Goal: Use online tool/utility

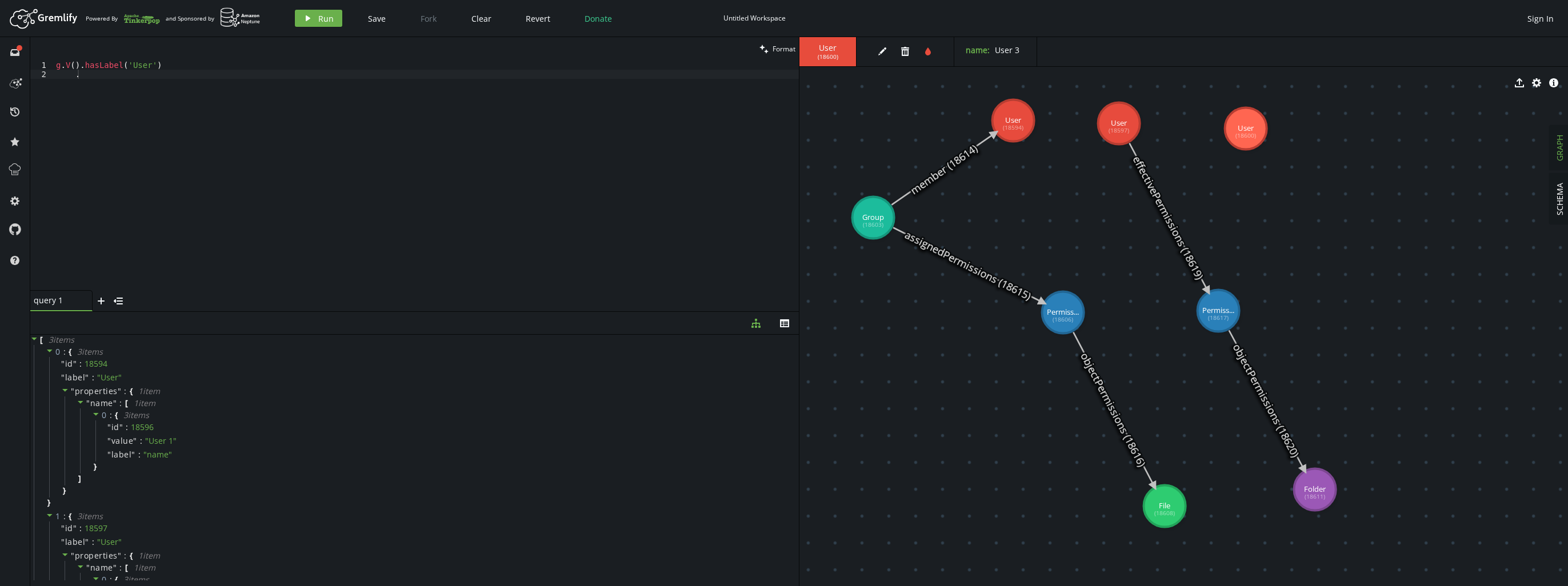
scroll to position [0, 21]
click at [304, 14] on icon "play" at bounding box center [308, 18] width 9 height 9
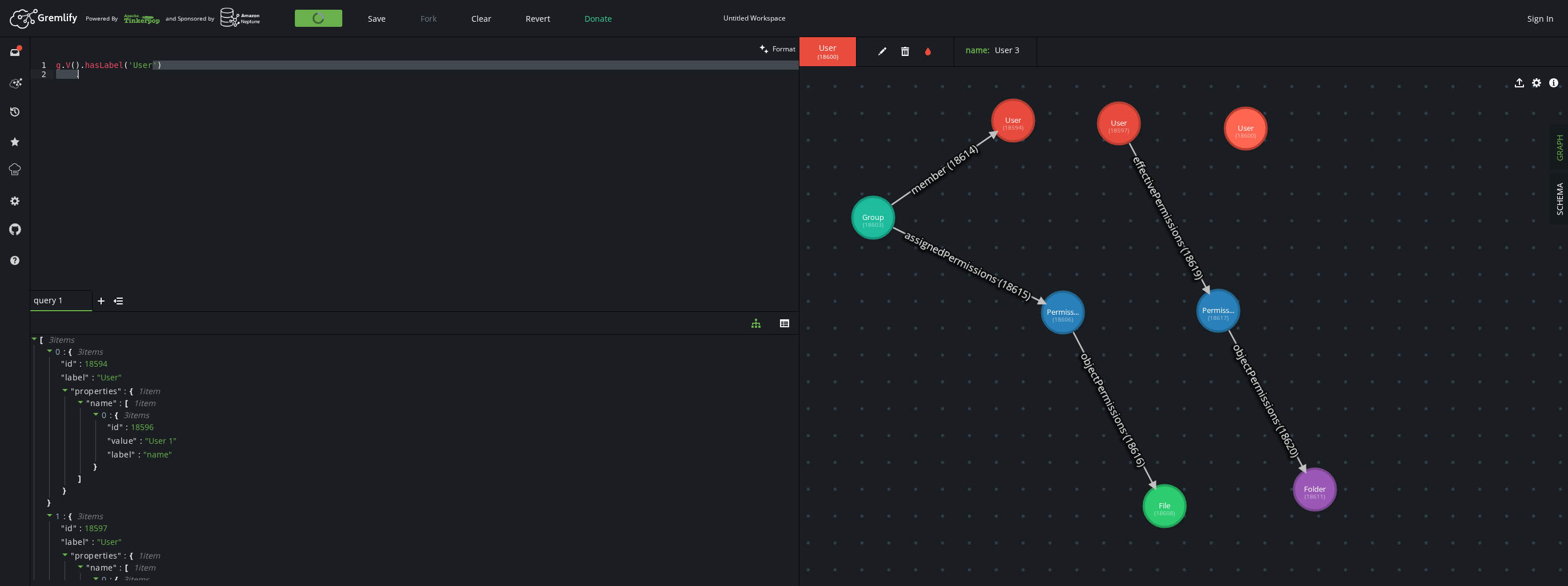
drag, startPoint x: 273, startPoint y: 67, endPoint x: 270, endPoint y: 84, distance: 17.3
click at [270, 84] on div "g . V ( ) . hasLabel ( 'User' ) ." at bounding box center [426, 184] width 745 height 248
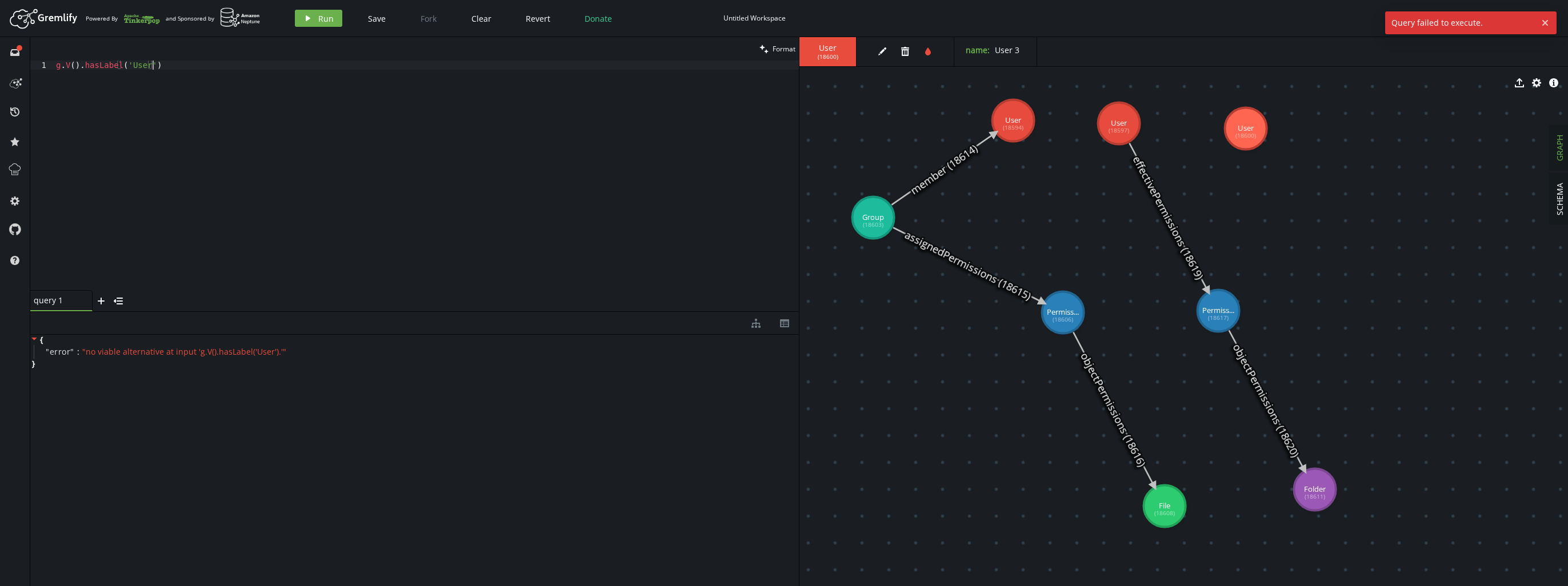
click at [317, 28] on div "Artboard Created with Sketch. Powered By and Sponsored by play Run Save Fork Cl…" at bounding box center [784, 19] width 1557 height 23
click at [324, 17] on span "Run" at bounding box center [325, 18] width 15 height 10
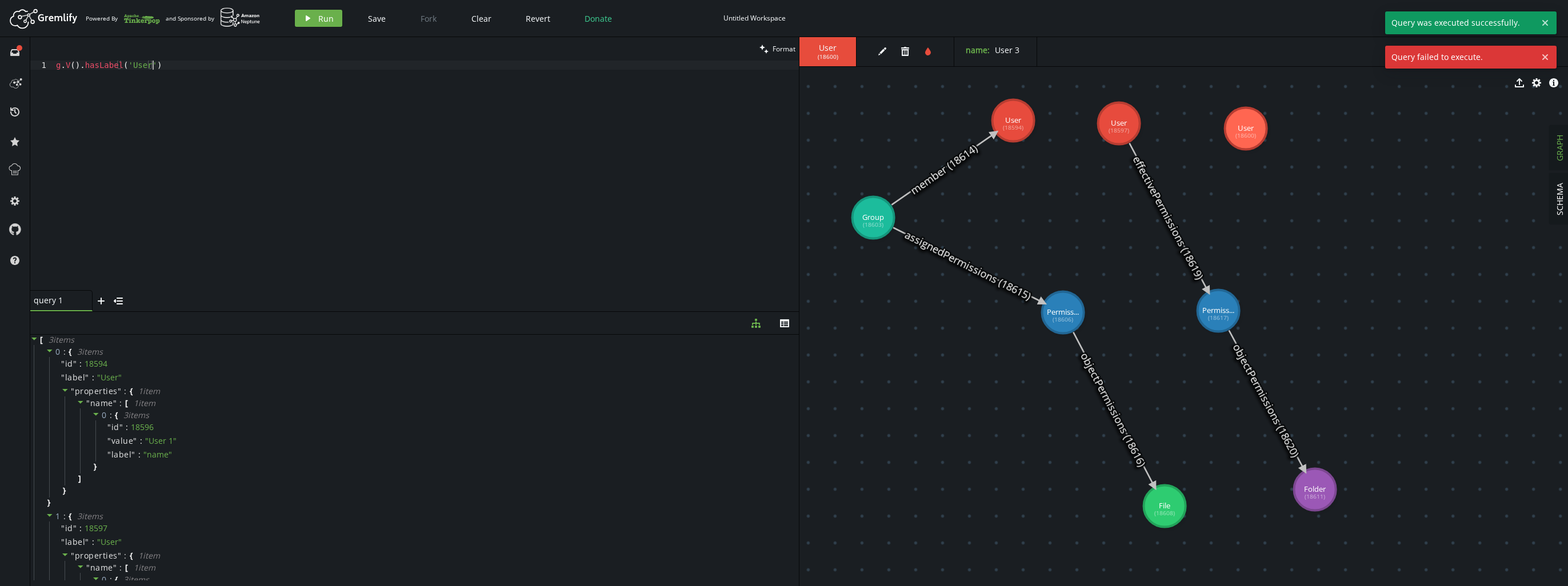
click at [259, 127] on div "g . V ( ) . hasLabel ( 'User' )" at bounding box center [426, 184] width 745 height 248
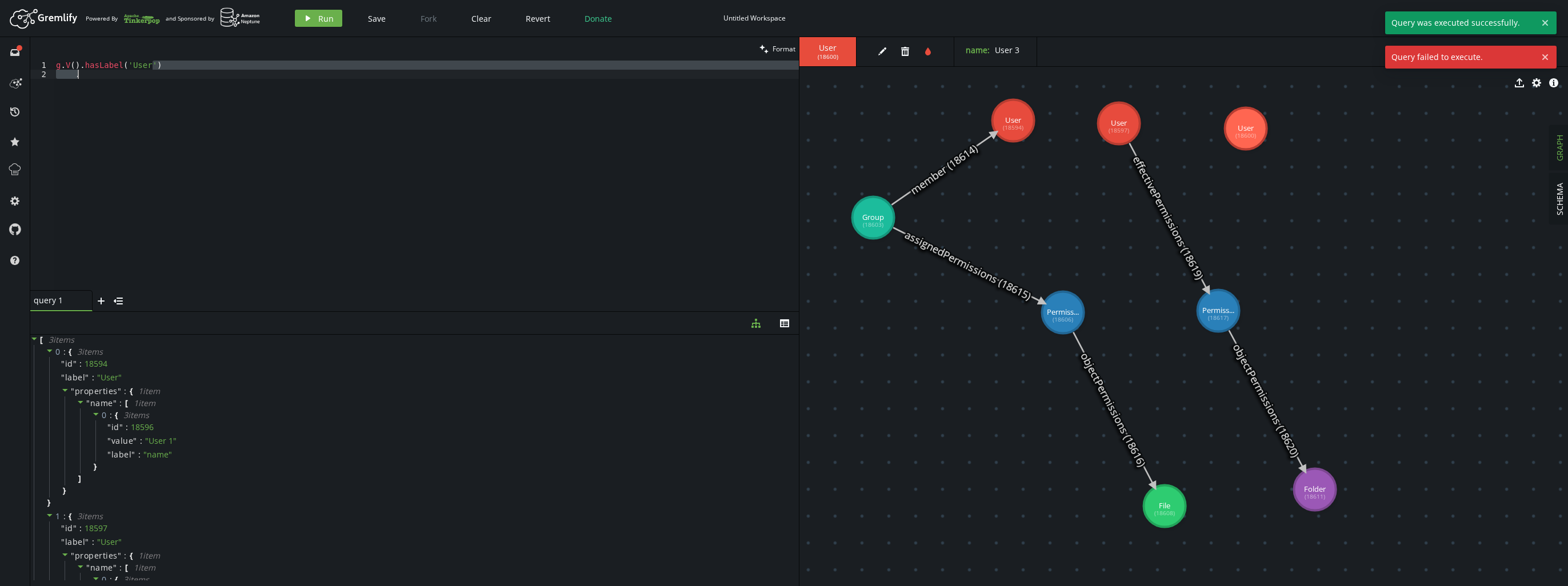
click at [259, 127] on div "g . V ( ) . hasLabel ( 'User' ) ." at bounding box center [426, 175] width 745 height 229
type textarea "."
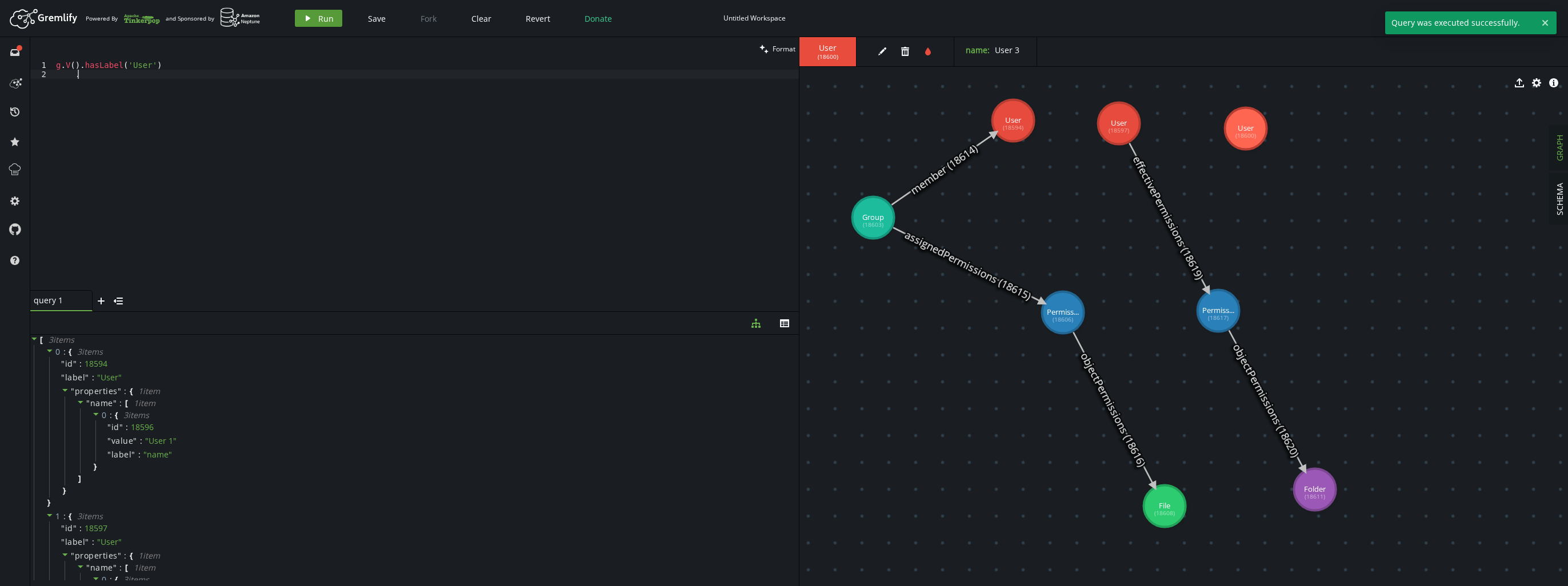
click at [327, 18] on span "Run" at bounding box center [325, 18] width 15 height 10
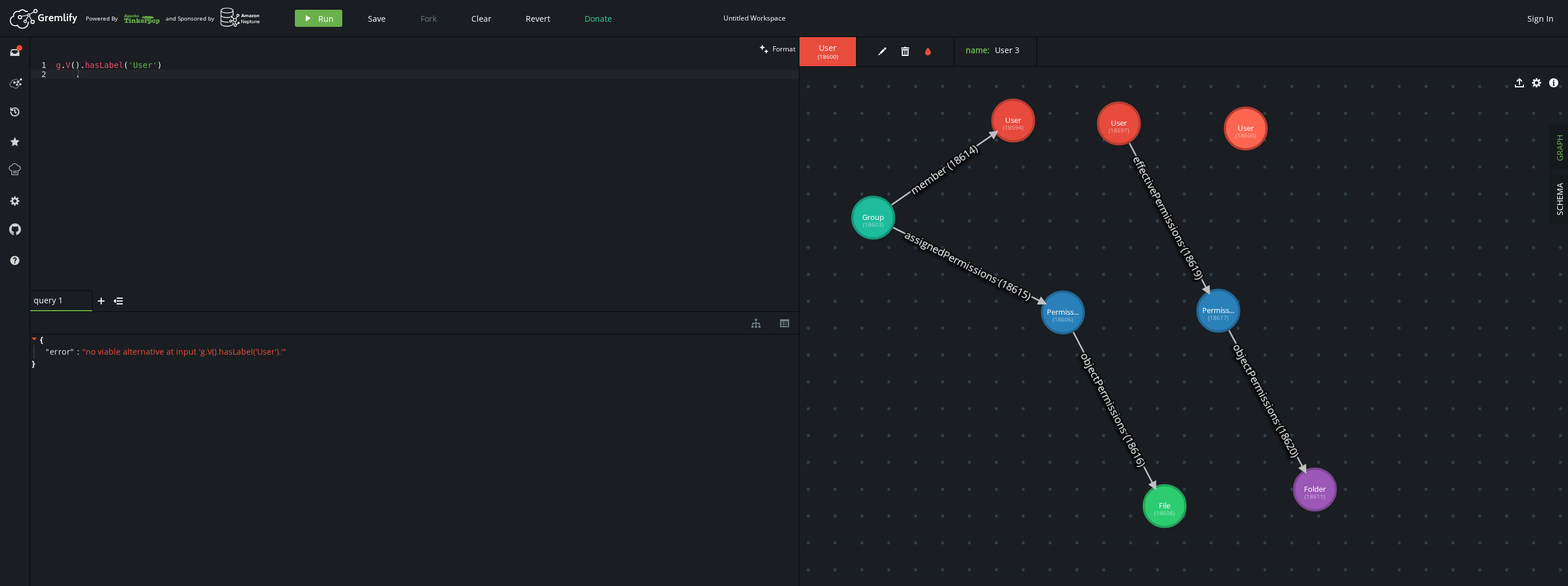
click at [205, 188] on div "g . V ( ) . hasLabel ( 'User' ) ." at bounding box center [426, 184] width 745 height 248
type textarea "g.V(18594).hasLabel('User')"
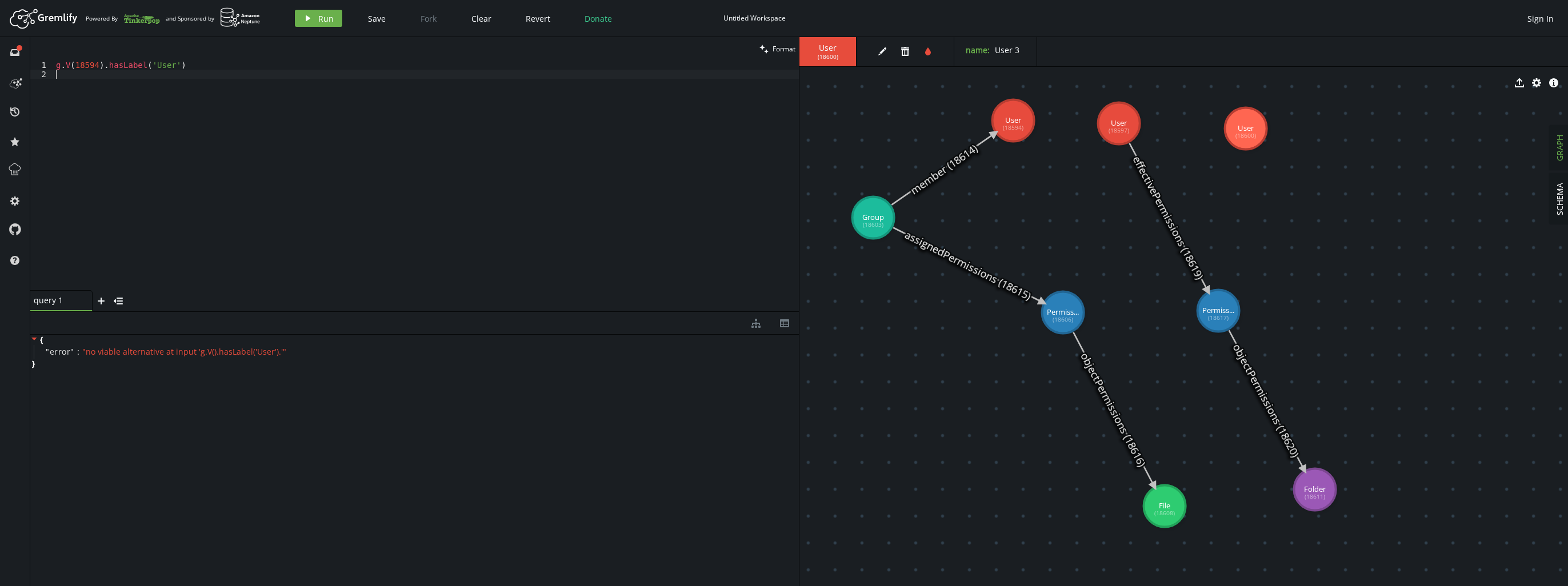
type textarea "."
